Goal: Task Accomplishment & Management: Complete application form

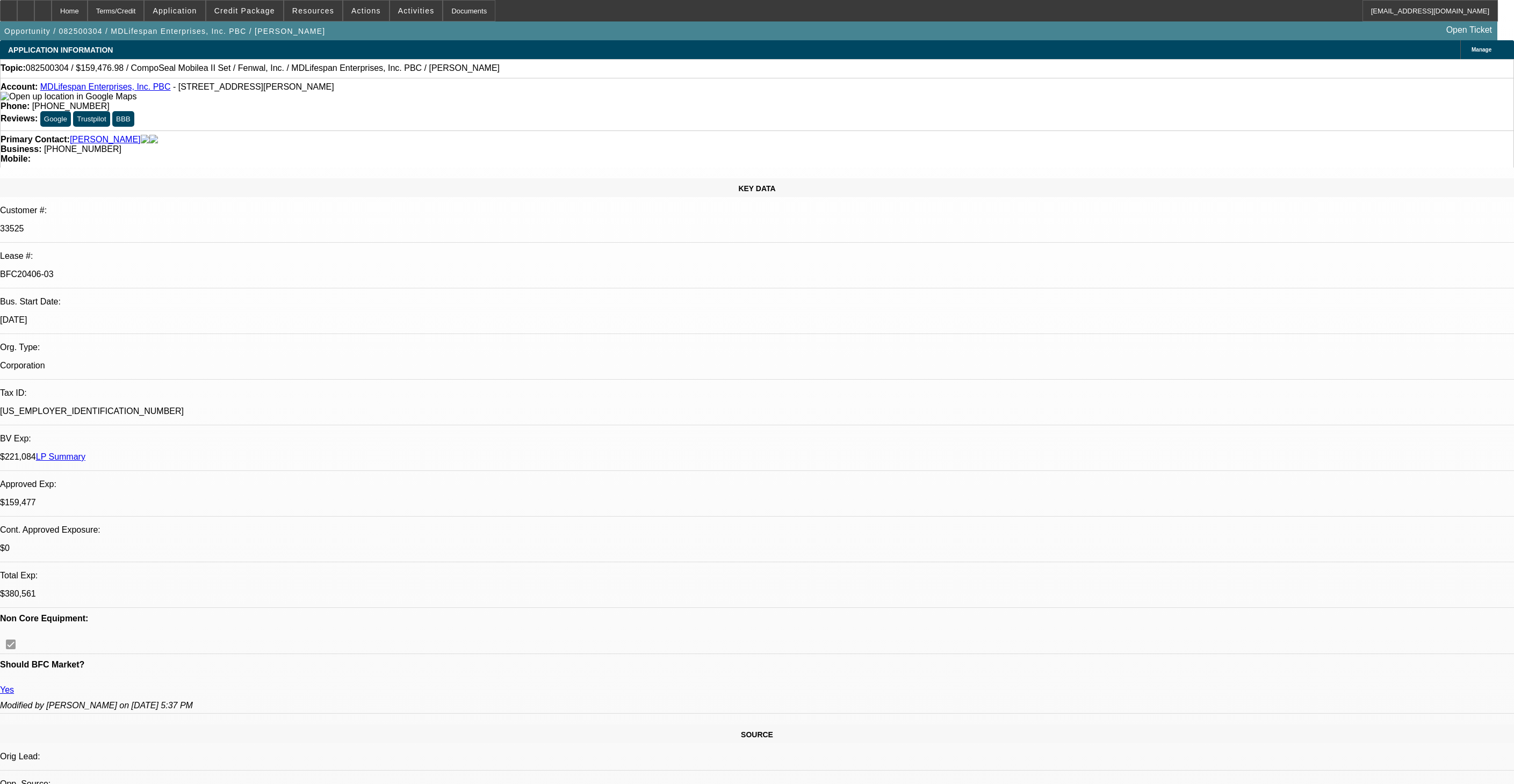
select select "0"
select select "2"
select select "0"
select select "6"
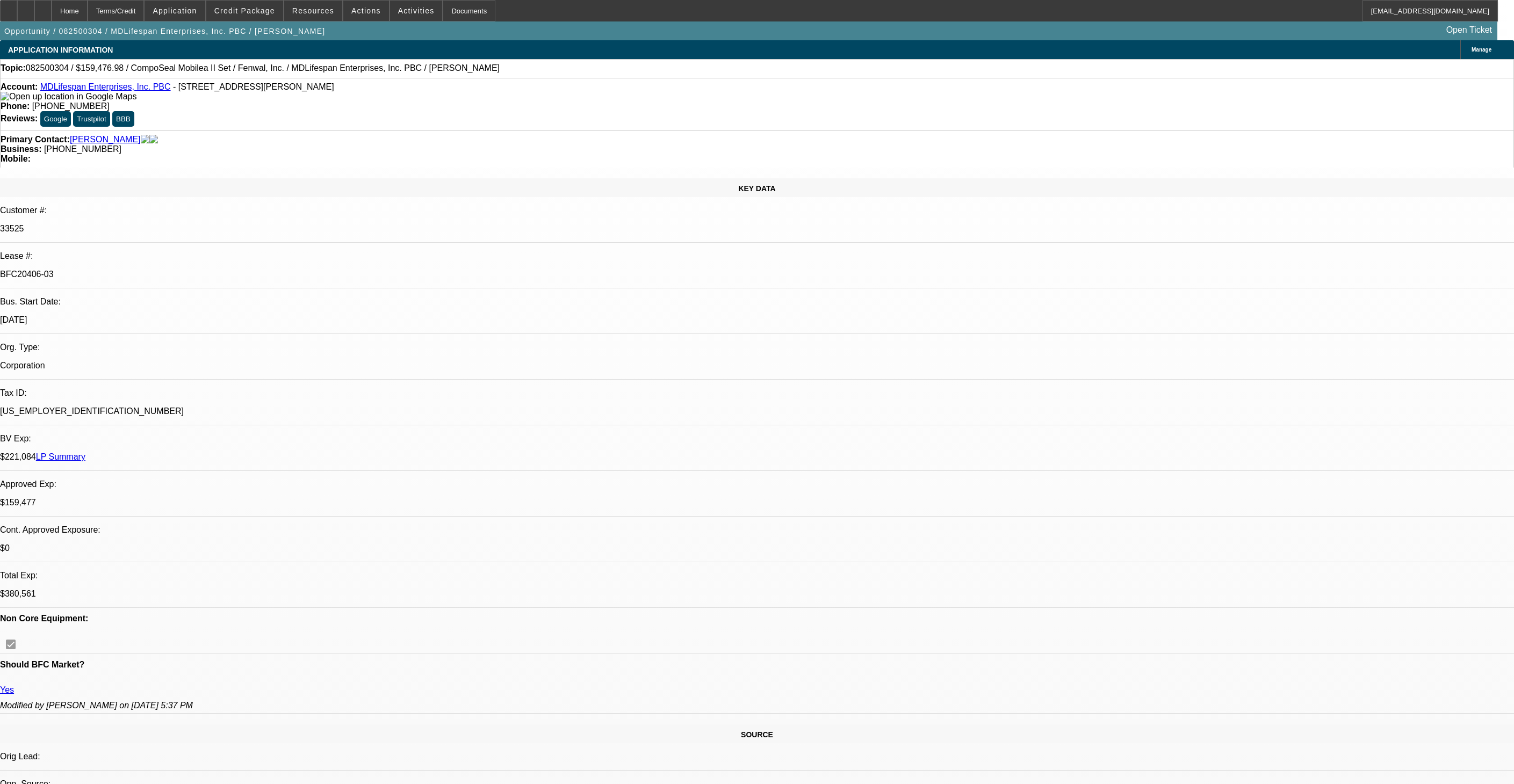
select select "0"
select select "6"
select select "0"
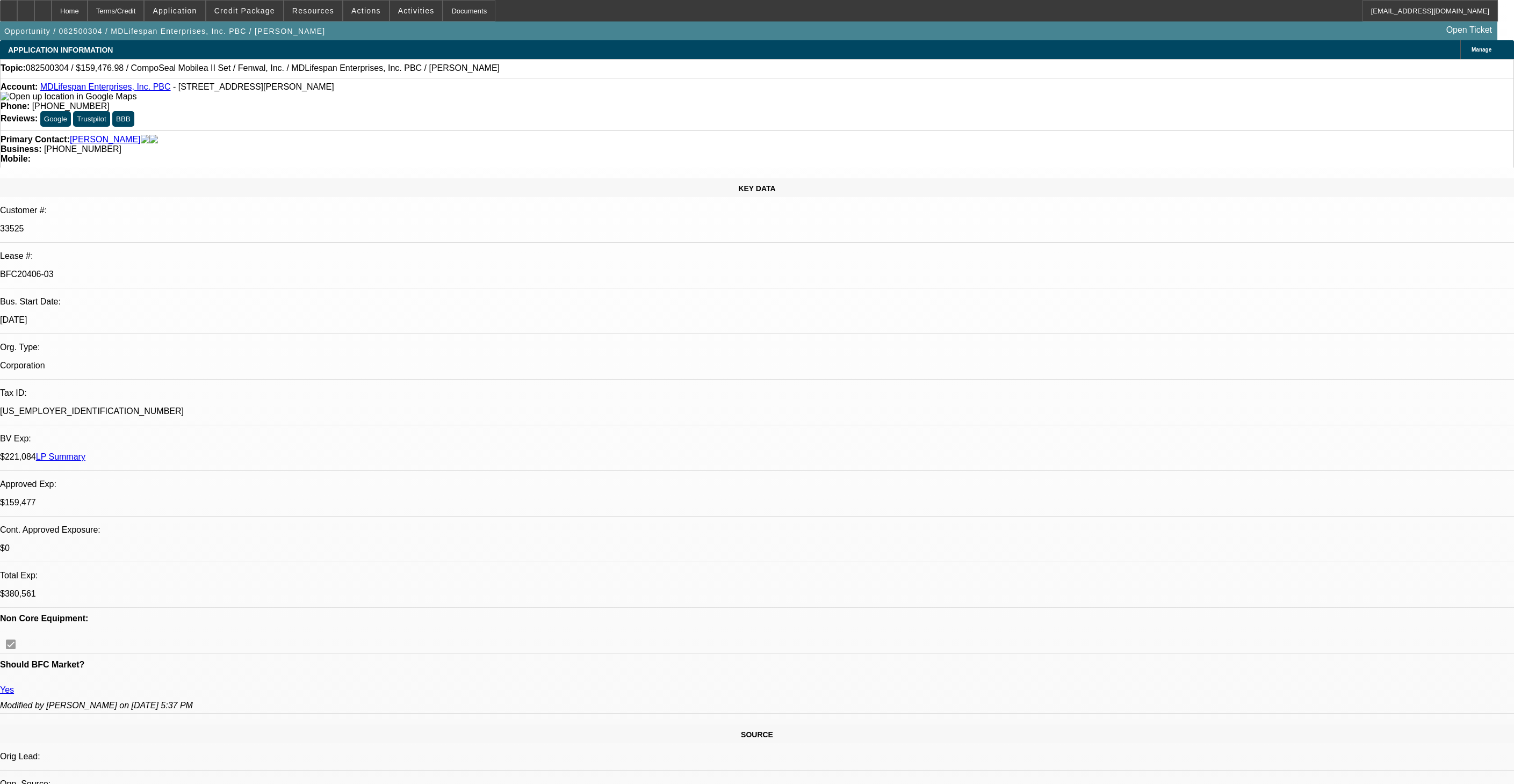
select select "0"
select select "3"
select select "0"
select select "6"
select select "0"
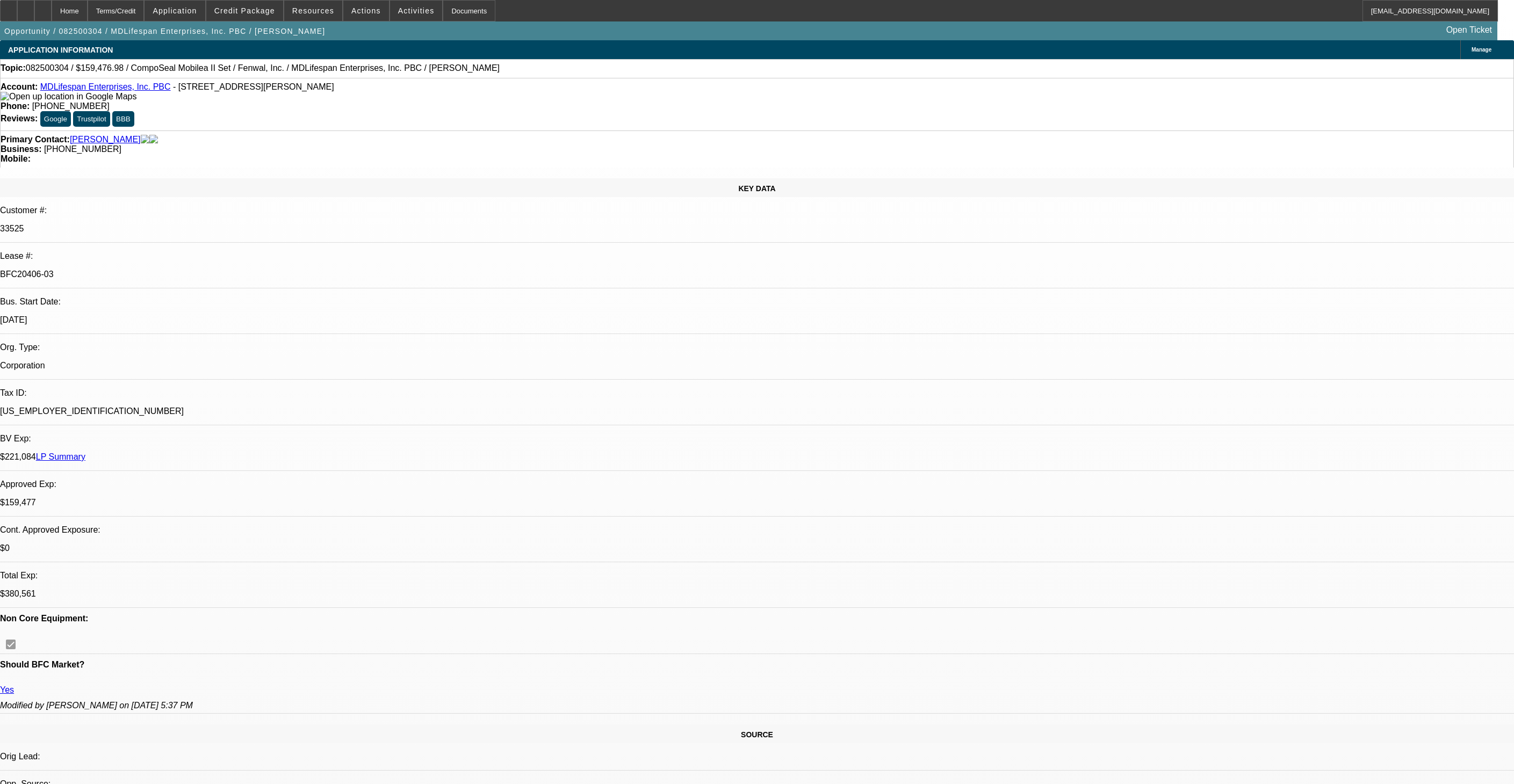
select select "2"
select select "0"
select select "6"
